Goal: Check status

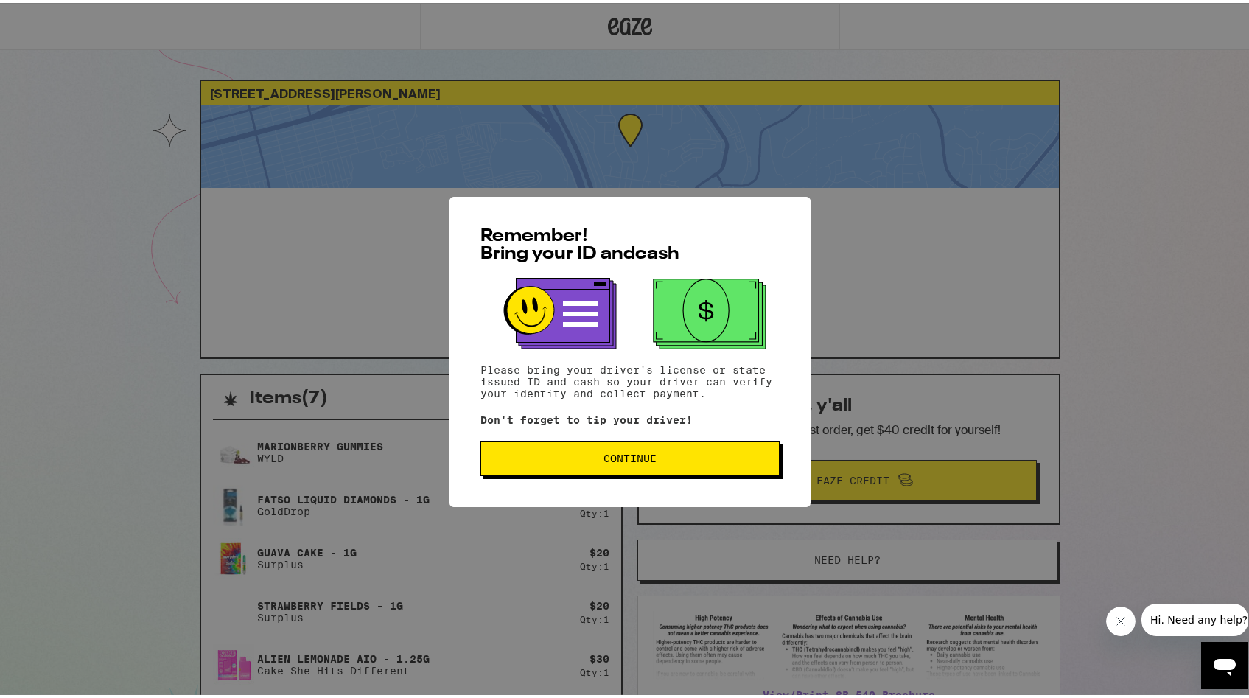
click at [542, 456] on span "Continue" at bounding box center [630, 455] width 274 height 10
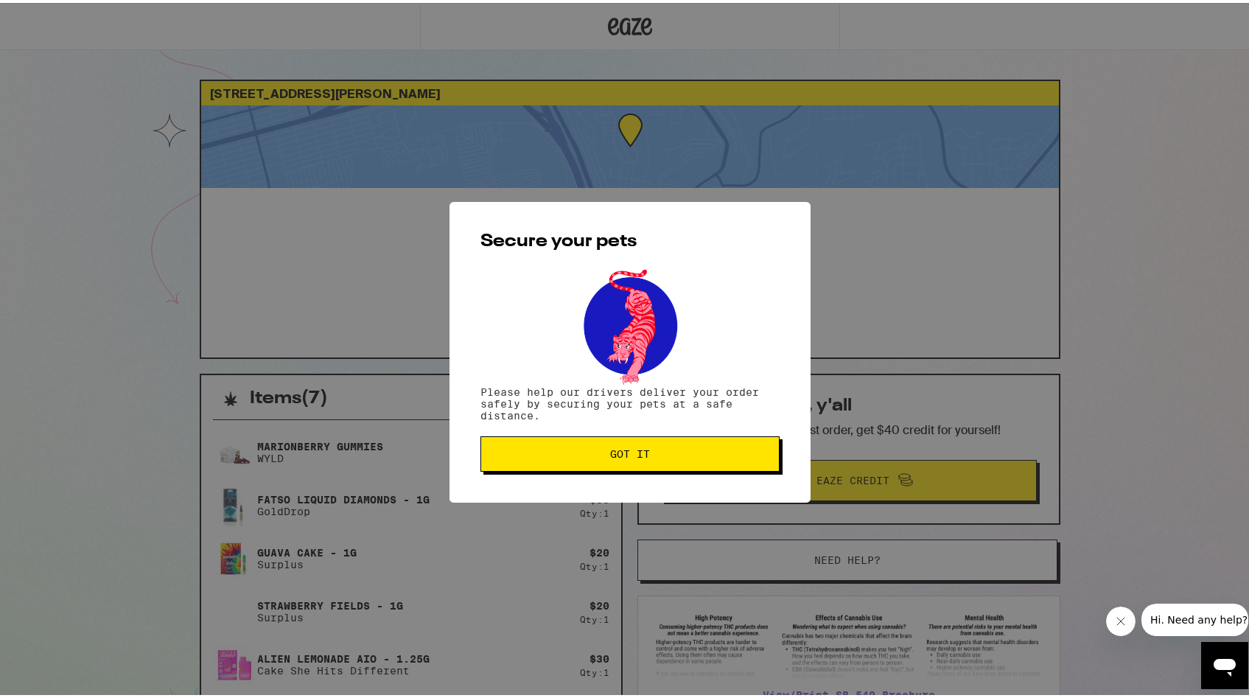
click at [542, 456] on span "Got it" at bounding box center [630, 451] width 274 height 10
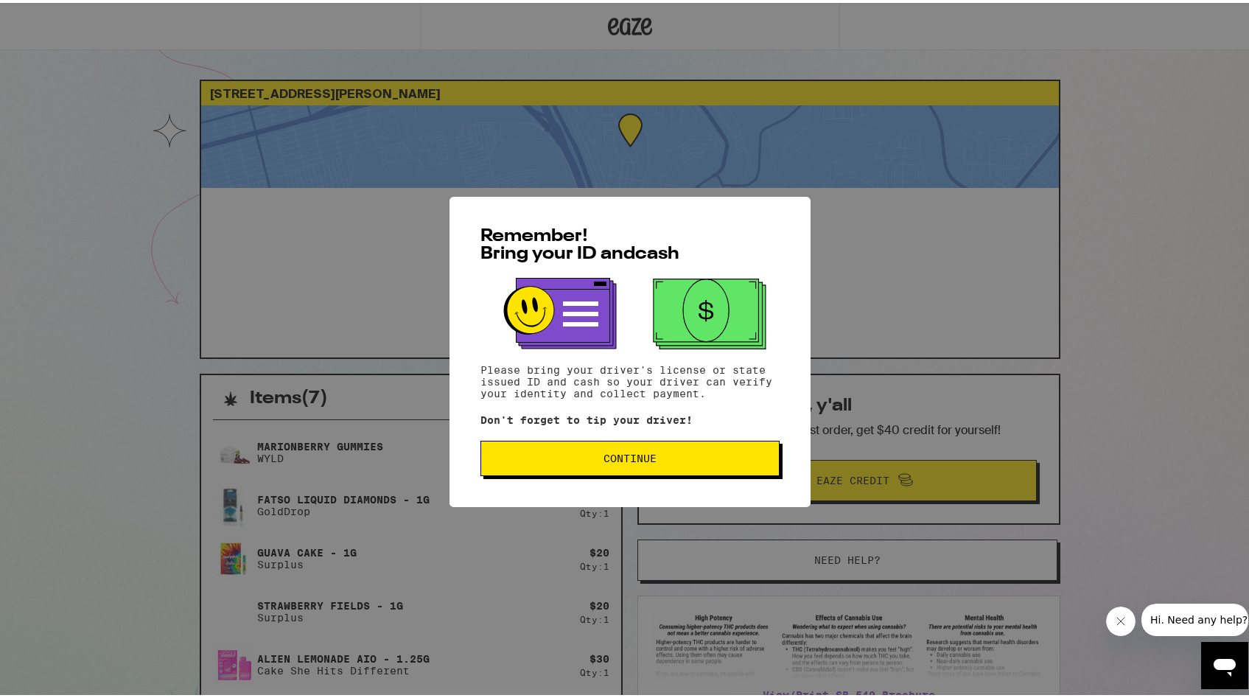
click at [577, 456] on span "Continue" at bounding box center [630, 455] width 274 height 10
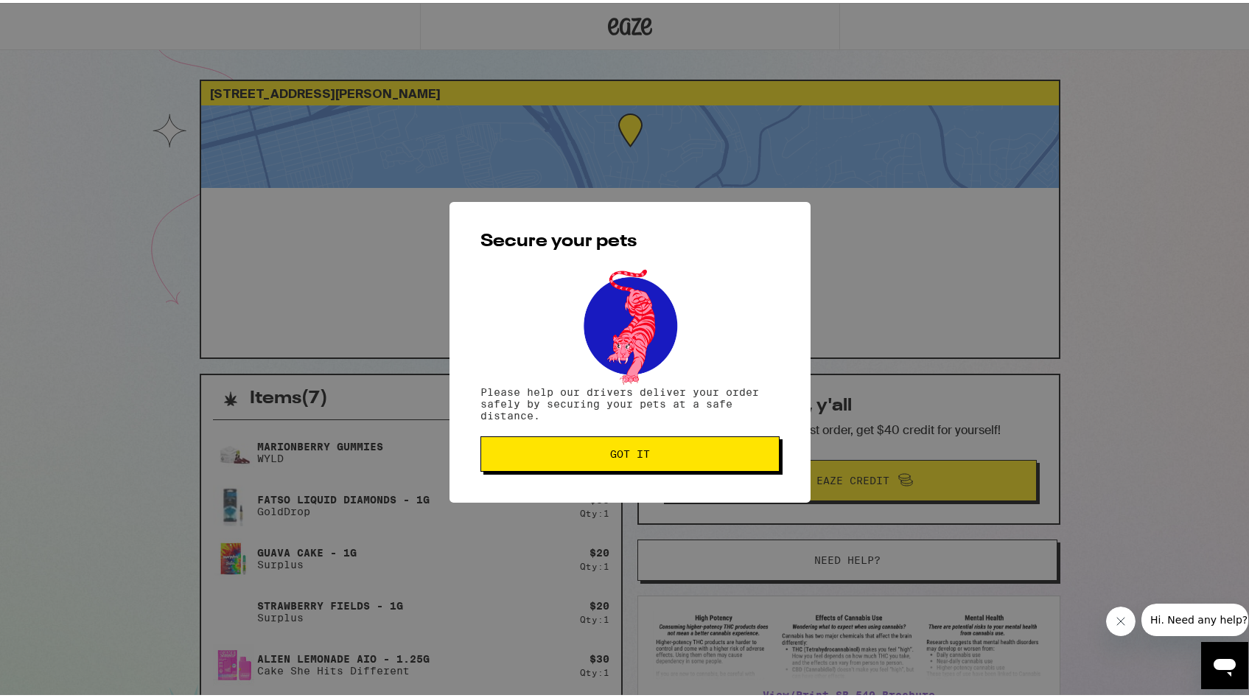
click at [577, 456] on span "Got it" at bounding box center [630, 451] width 274 height 10
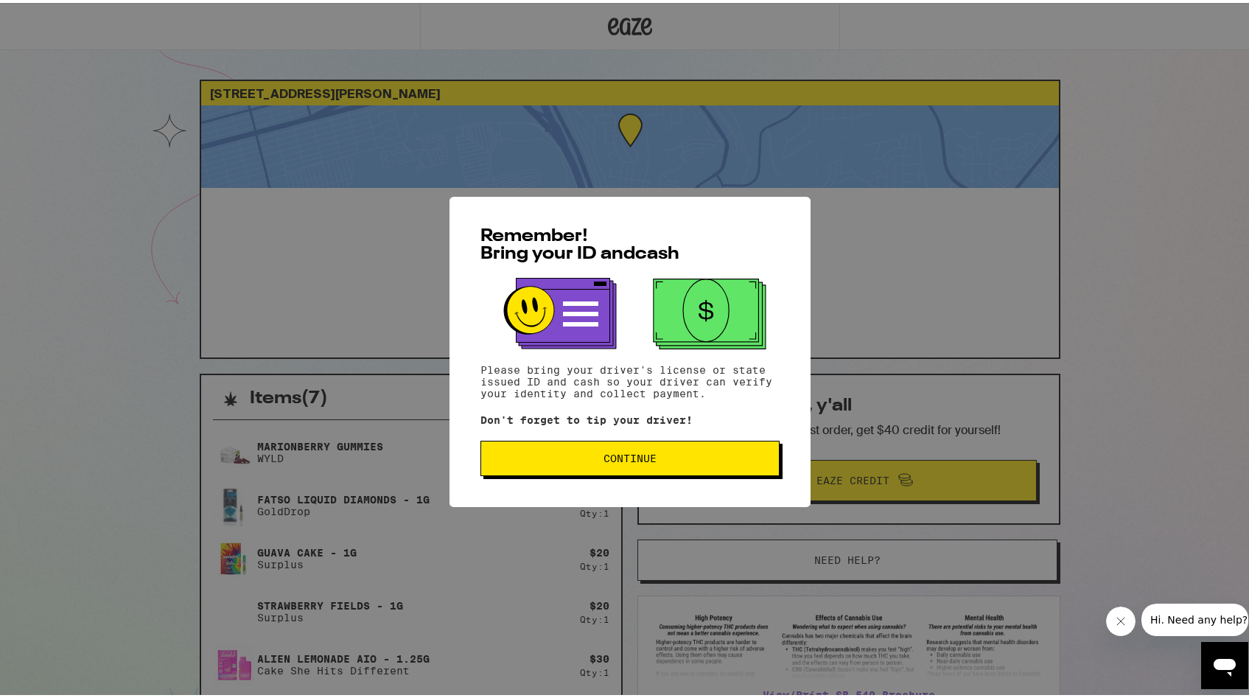
click at [516, 459] on span "Continue" at bounding box center [630, 455] width 274 height 10
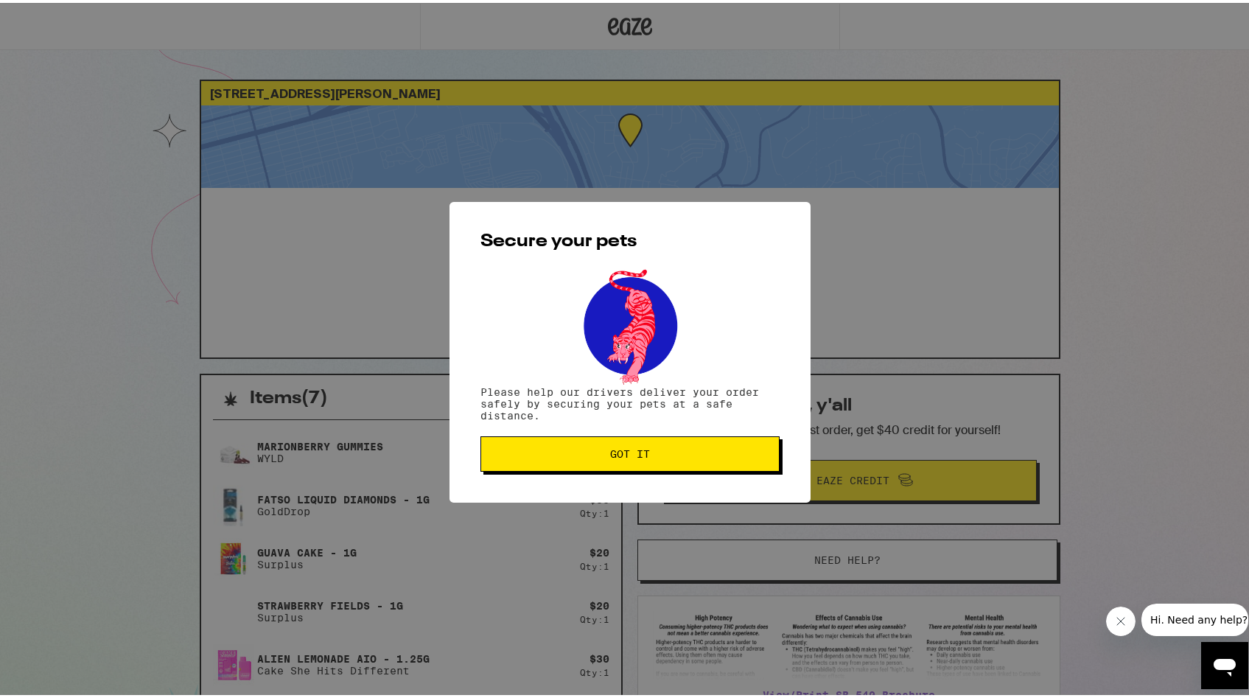
click at [516, 459] on button "Got it" at bounding box center [629, 450] width 299 height 35
